Goal: Navigation & Orientation: Find specific page/section

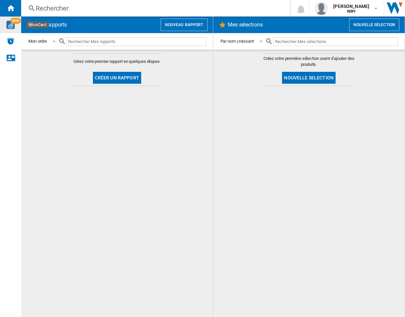
click at [12, 22] on span "NEW" at bounding box center [15, 21] width 11 height 6
